Goal: Task Accomplishment & Management: Manage account settings

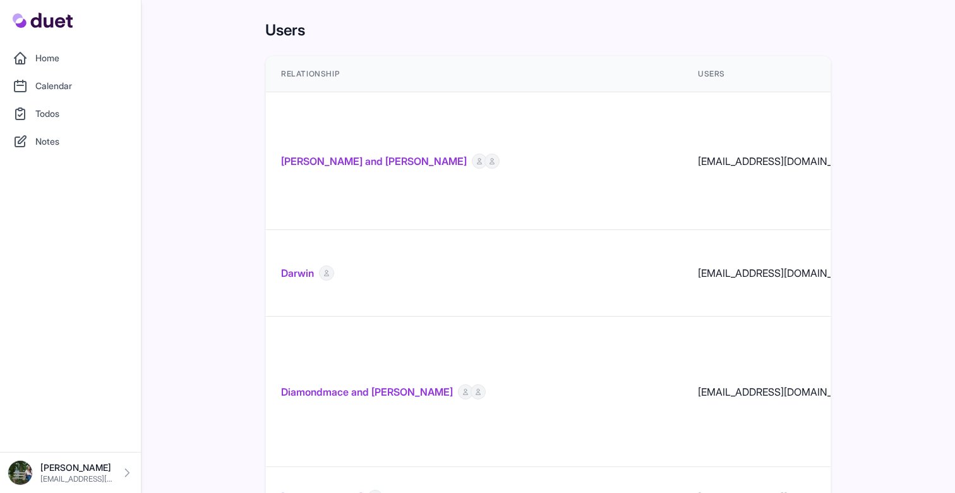
click at [326, 129] on td "[PERSON_NAME] and [PERSON_NAME]" at bounding box center [474, 161] width 417 height 138
click at [324, 154] on link "[PERSON_NAME] and [PERSON_NAME]" at bounding box center [374, 161] width 186 height 15
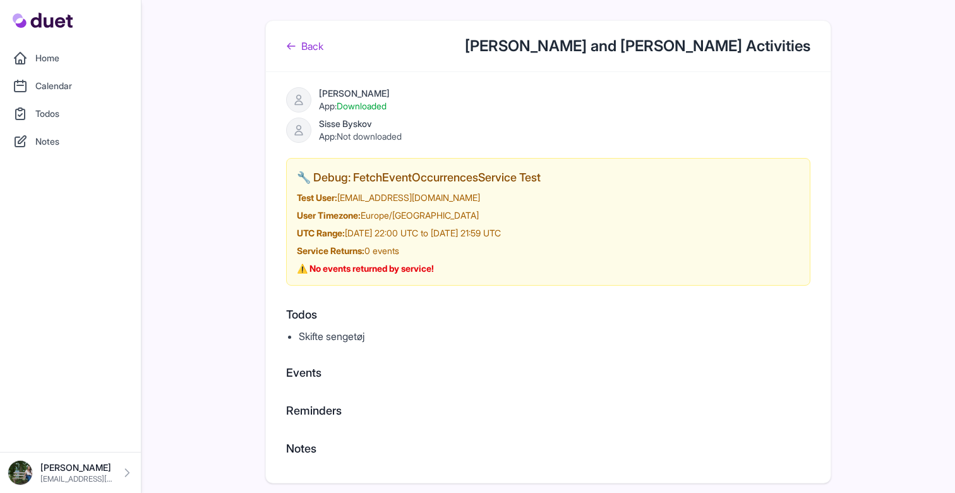
click at [326, 336] on li "Skifte sengetøj" at bounding box center [555, 336] width 512 height 15
copy div "Skifte sengetøj"
click at [288, 41] on icon at bounding box center [291, 46] width 10 height 10
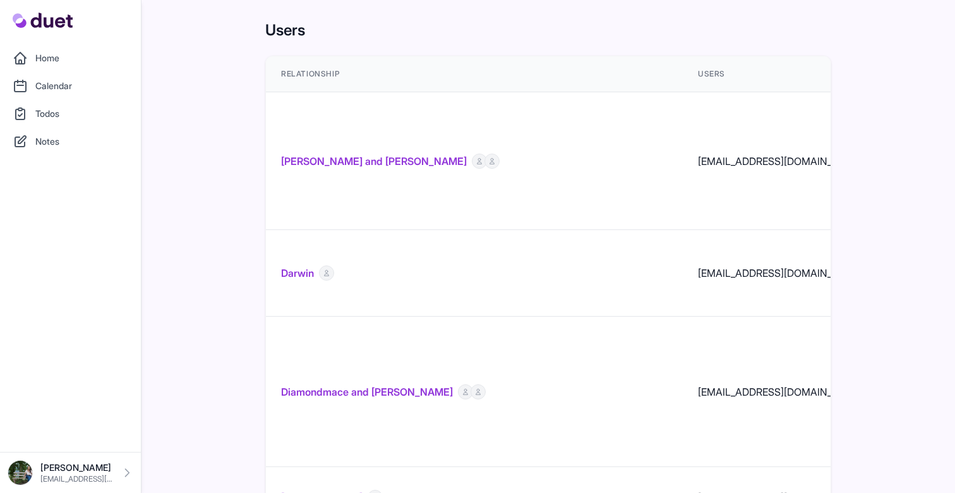
click at [358, 384] on link "Diamondmace and [PERSON_NAME]" at bounding box center [367, 391] width 172 height 15
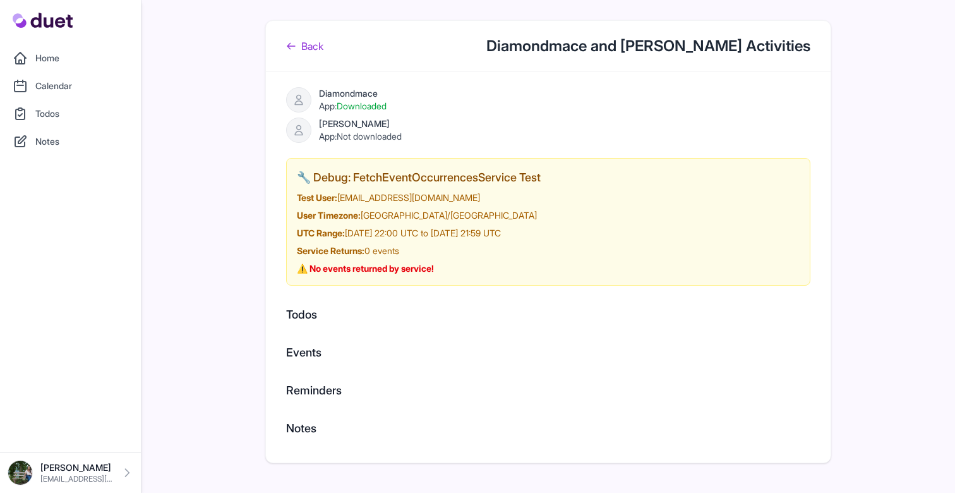
click at [315, 45] on link "Back" at bounding box center [304, 46] width 37 height 15
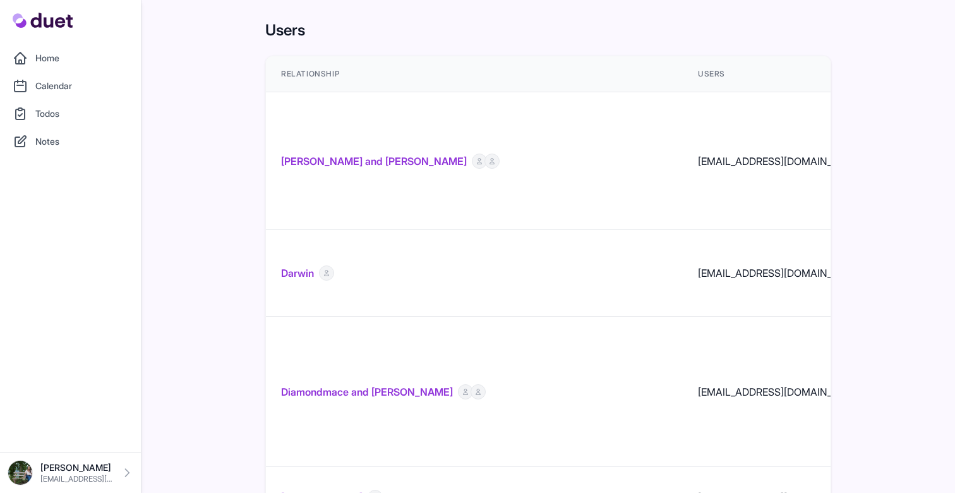
click at [351, 154] on link "[PERSON_NAME] and [PERSON_NAME]" at bounding box center [374, 161] width 186 height 15
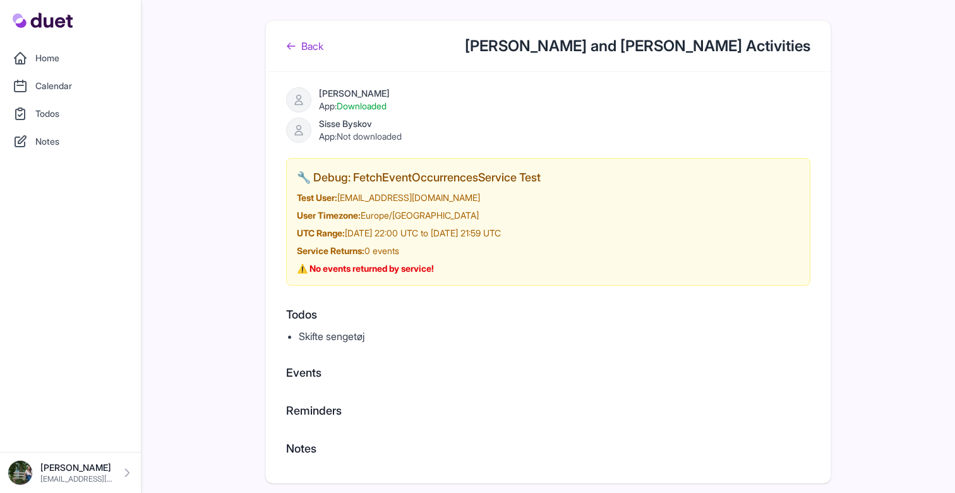
click at [313, 44] on link "Back" at bounding box center [304, 46] width 37 height 15
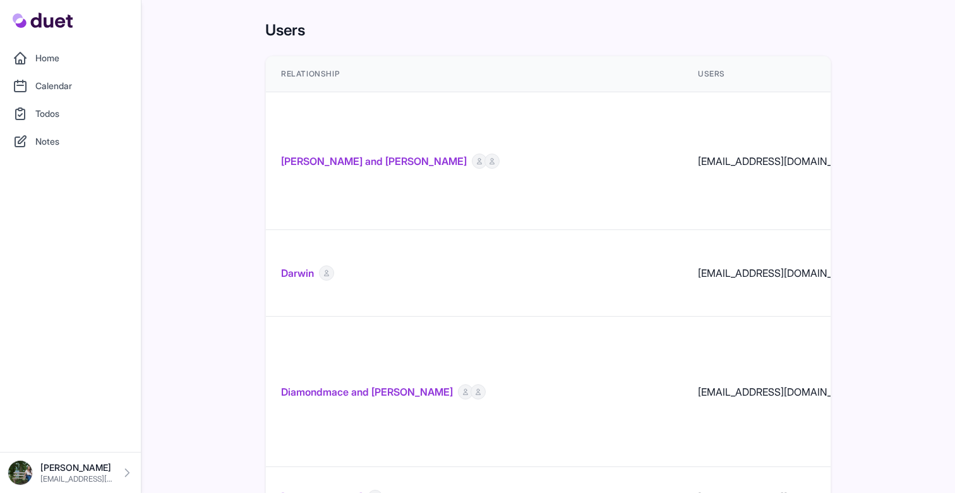
click at [391, 154] on link "[PERSON_NAME] and [PERSON_NAME]" at bounding box center [374, 161] width 186 height 15
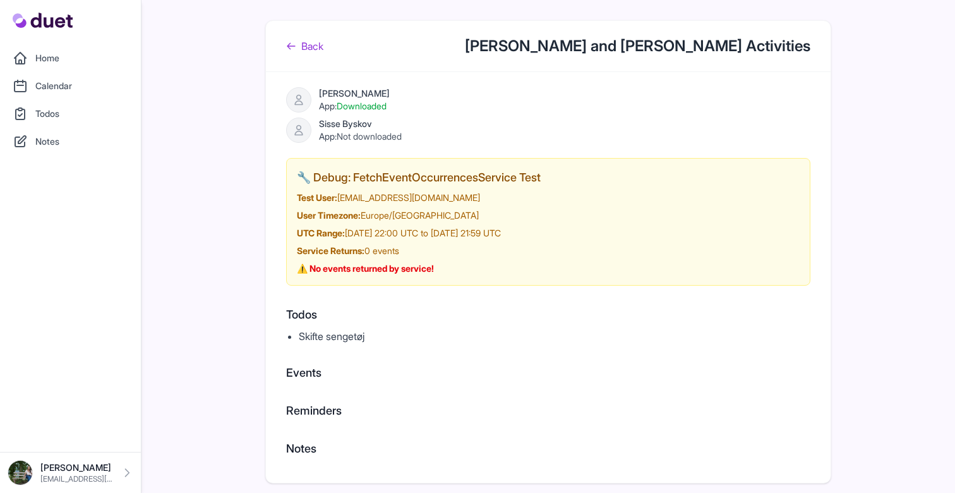
click at [305, 42] on link "Back" at bounding box center [304, 46] width 37 height 15
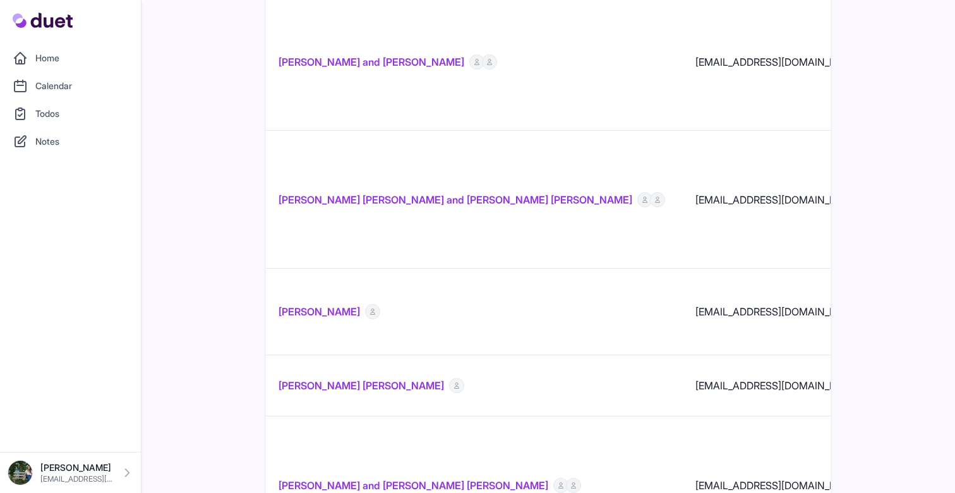
scroll to position [945, 0]
